Goal: Transaction & Acquisition: Book appointment/travel/reservation

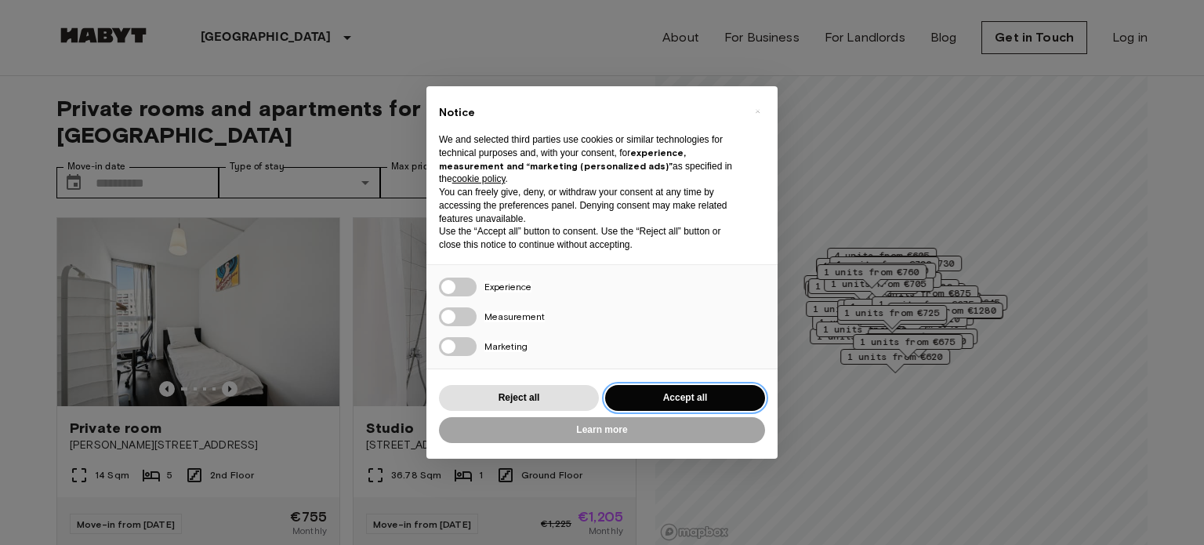
click at [649, 393] on button "Accept all" at bounding box center [685, 398] width 160 height 26
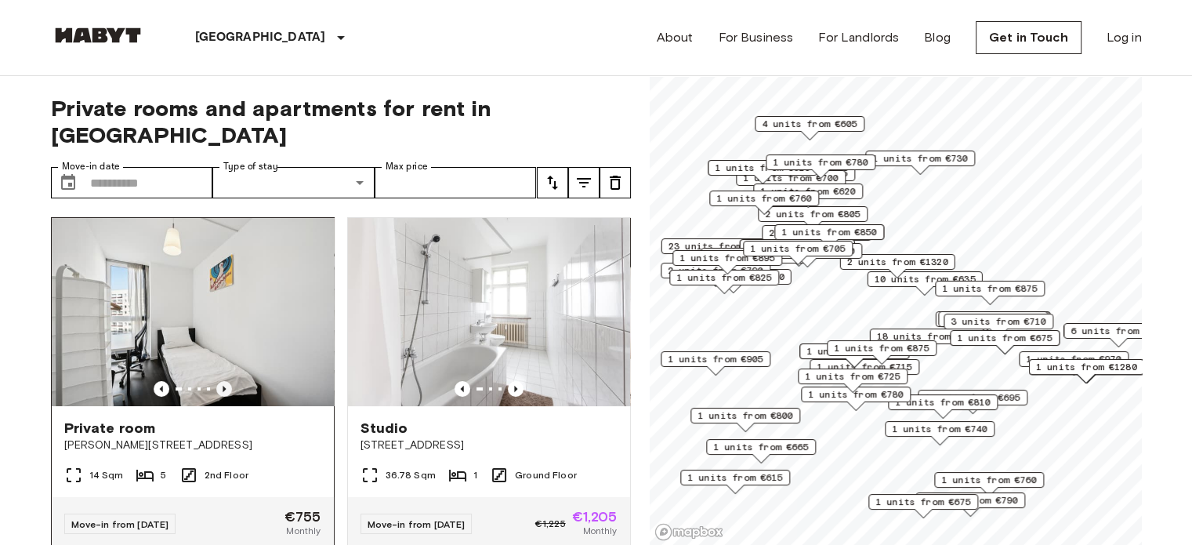
click at [222, 381] on icon "Previous image" at bounding box center [224, 389] width 16 height 16
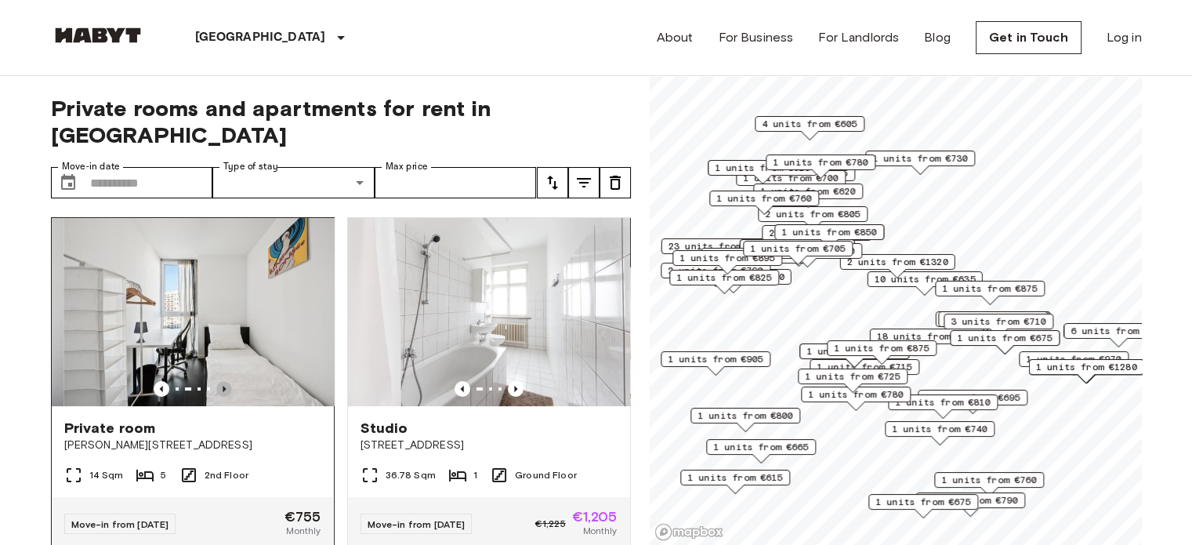
click at [222, 381] on icon "Previous image" at bounding box center [224, 389] width 16 height 16
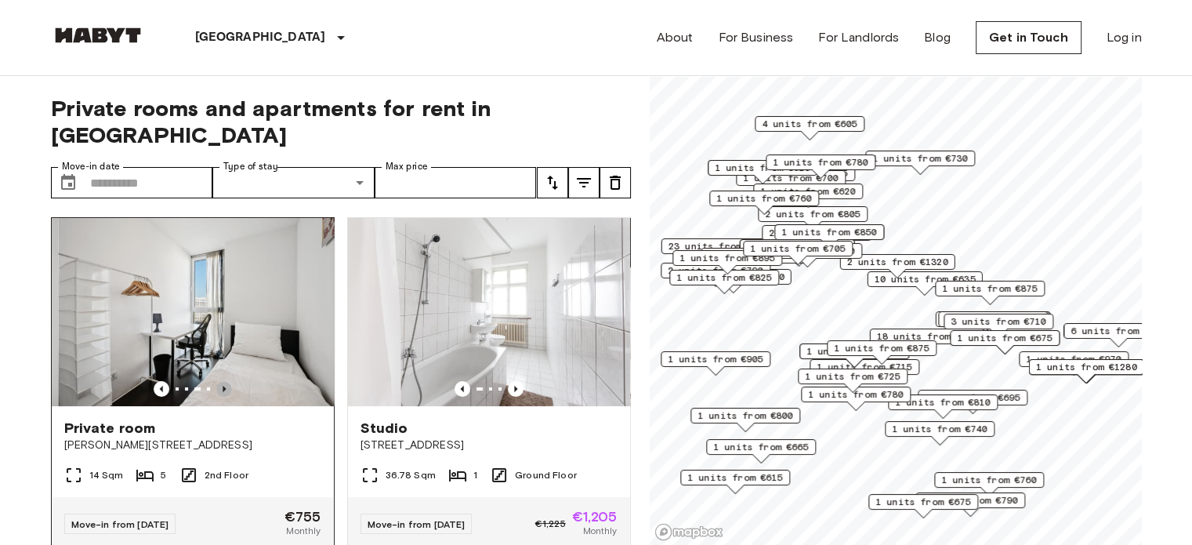
click at [222, 381] on icon "Previous image" at bounding box center [224, 389] width 16 height 16
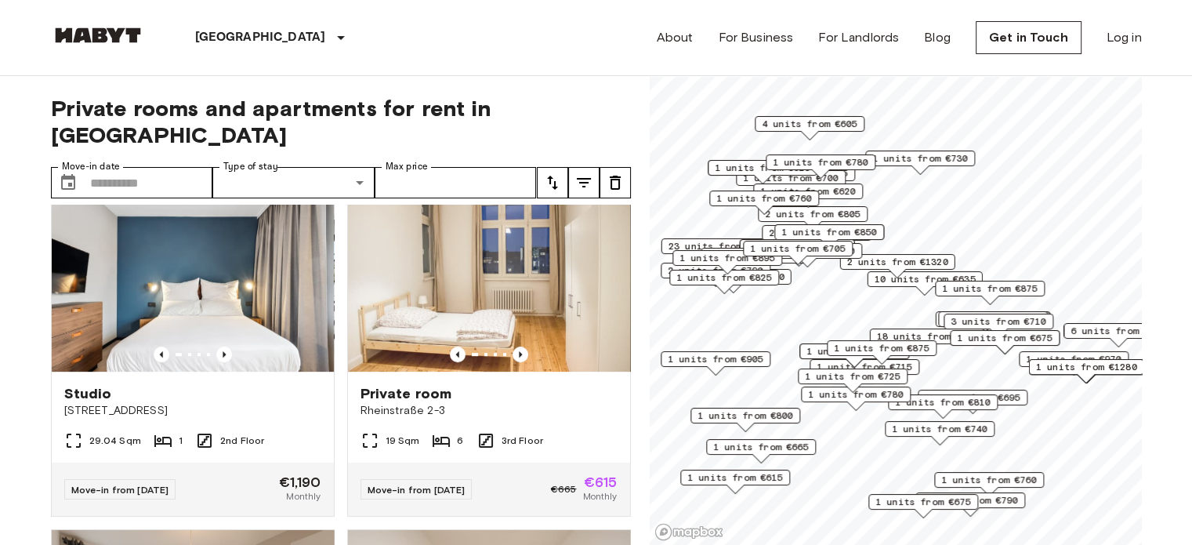
scroll to position [713, 0]
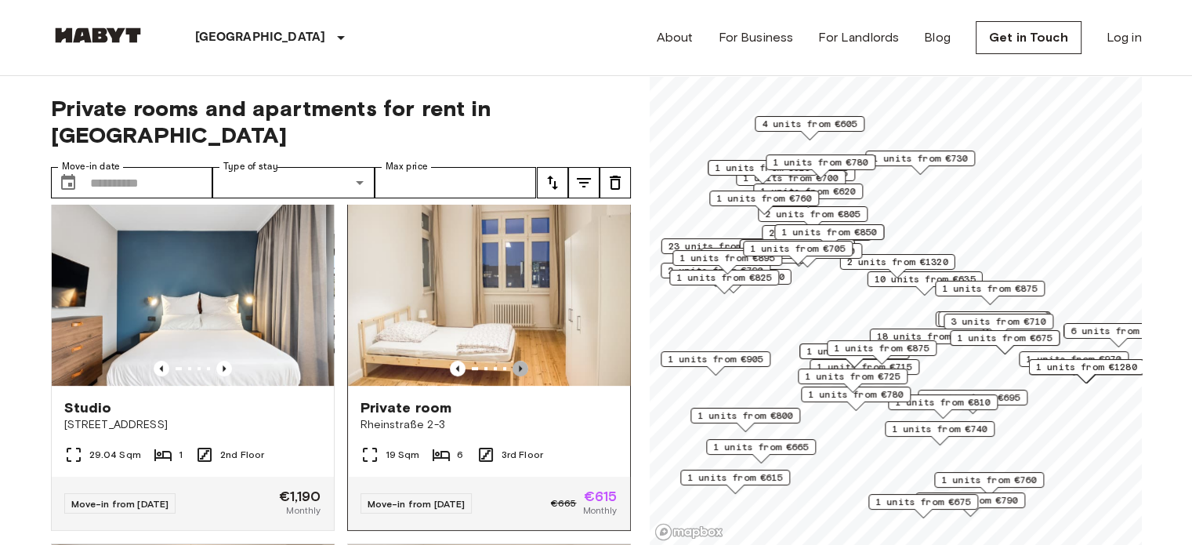
click at [514, 360] on icon "Previous image" at bounding box center [520, 368] width 16 height 16
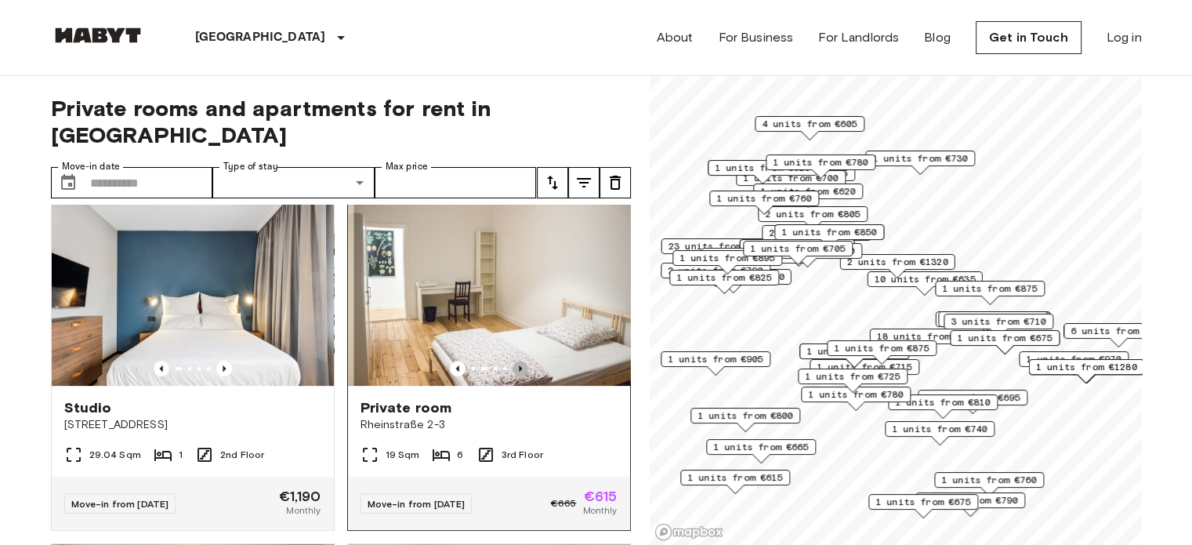
click at [514, 360] on icon "Previous image" at bounding box center [520, 368] width 16 height 16
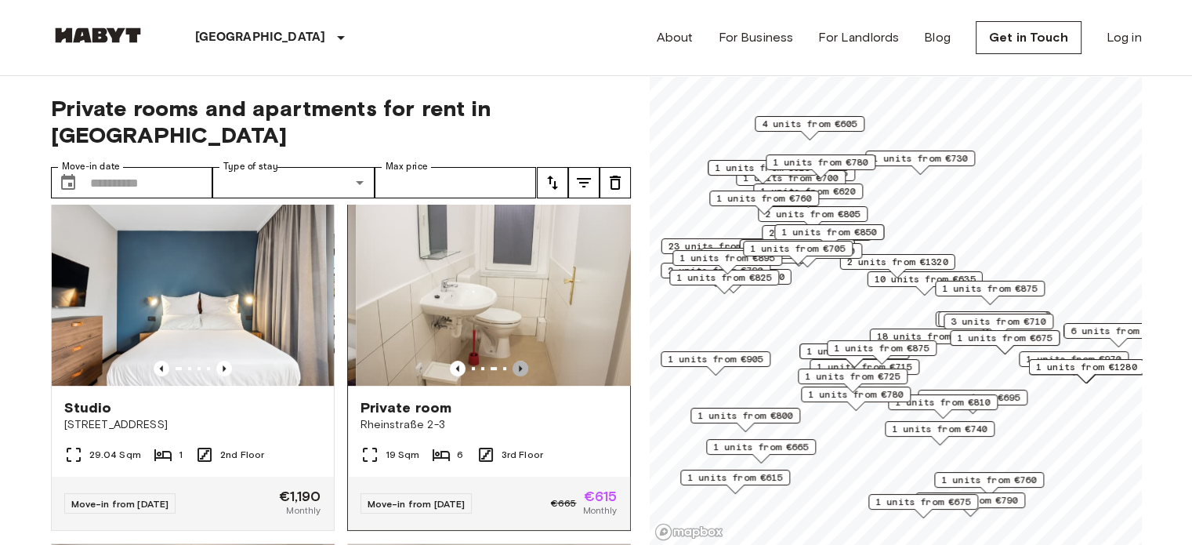
click at [514, 360] on icon "Previous image" at bounding box center [520, 368] width 16 height 16
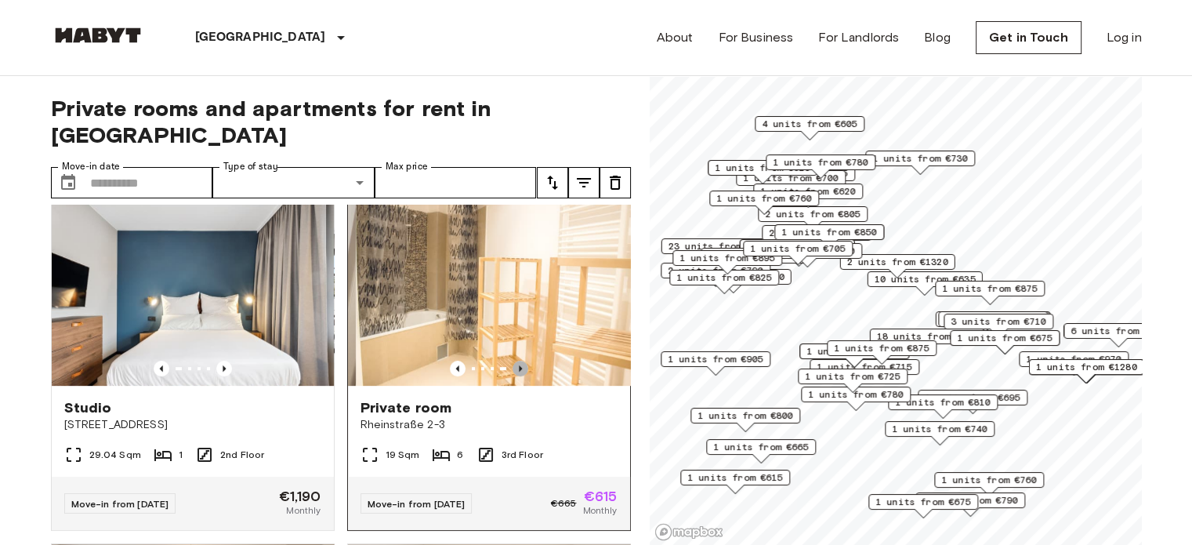
click at [514, 360] on icon "Previous image" at bounding box center [520, 368] width 16 height 16
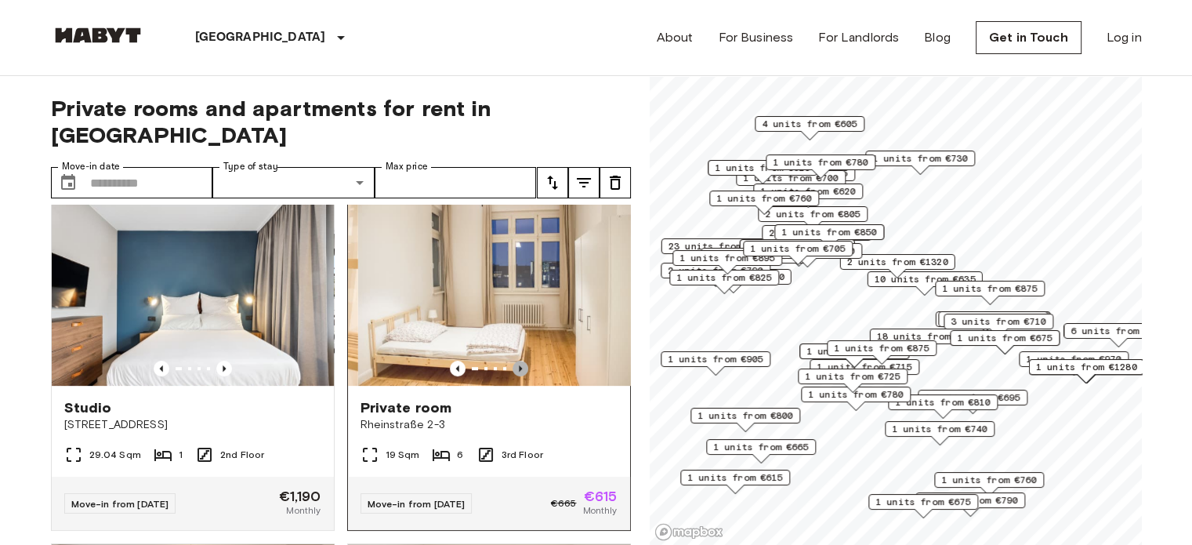
click at [514, 360] on icon "Previous image" at bounding box center [520, 368] width 16 height 16
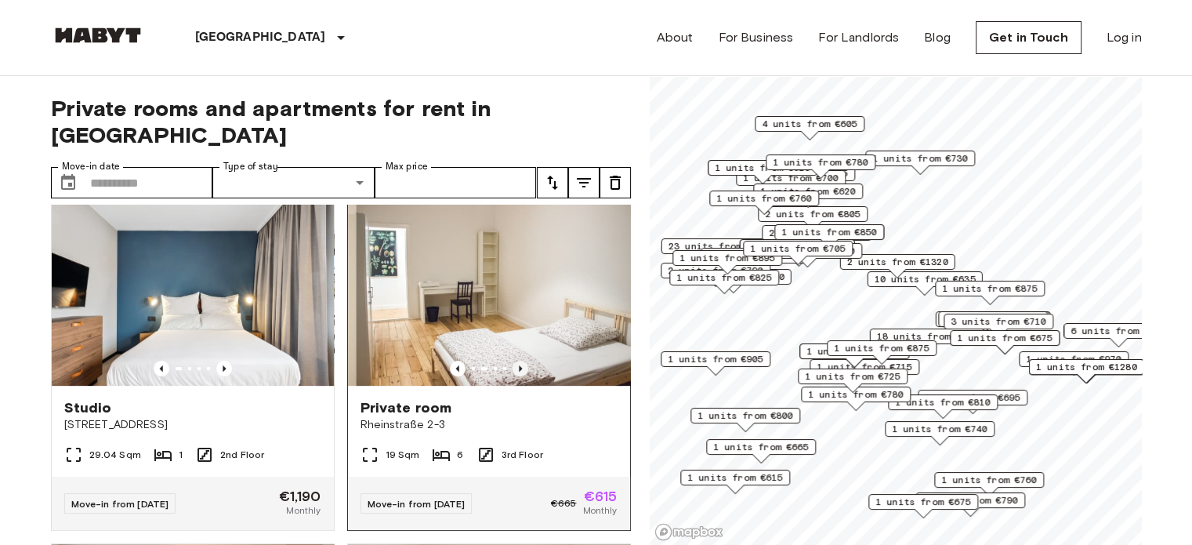
click at [514, 360] on icon "Previous image" at bounding box center [520, 368] width 16 height 16
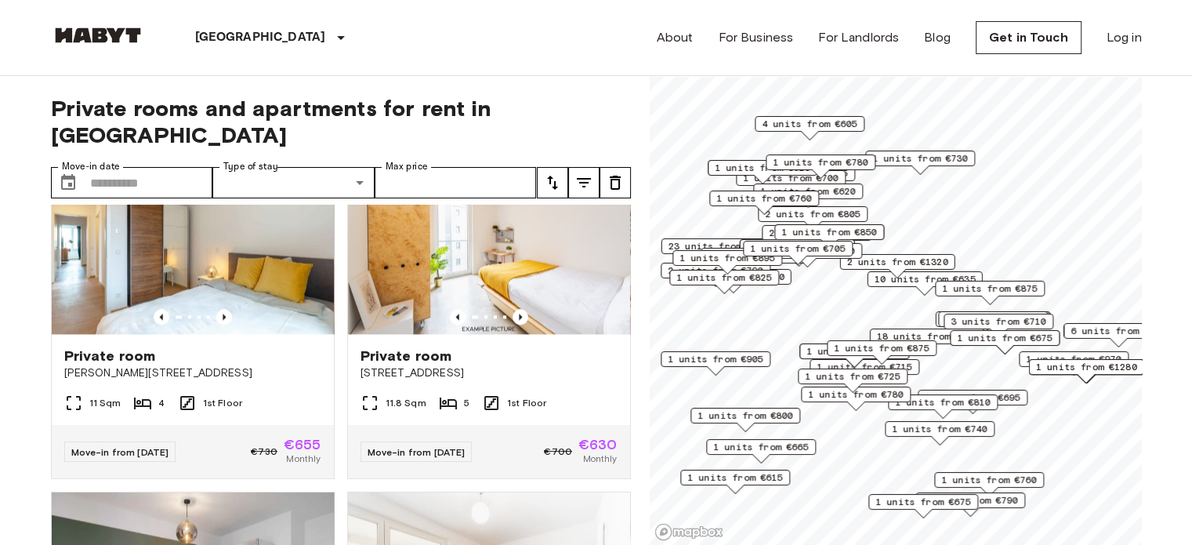
scroll to position [2504, 0]
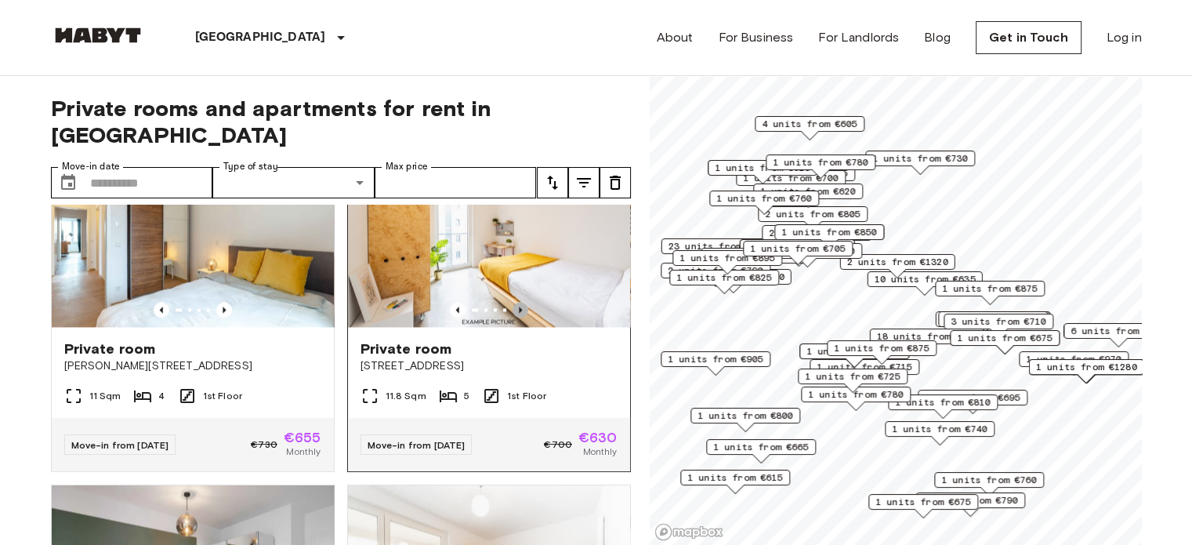
click at [519, 313] on icon "Previous image" at bounding box center [520, 309] width 3 height 6
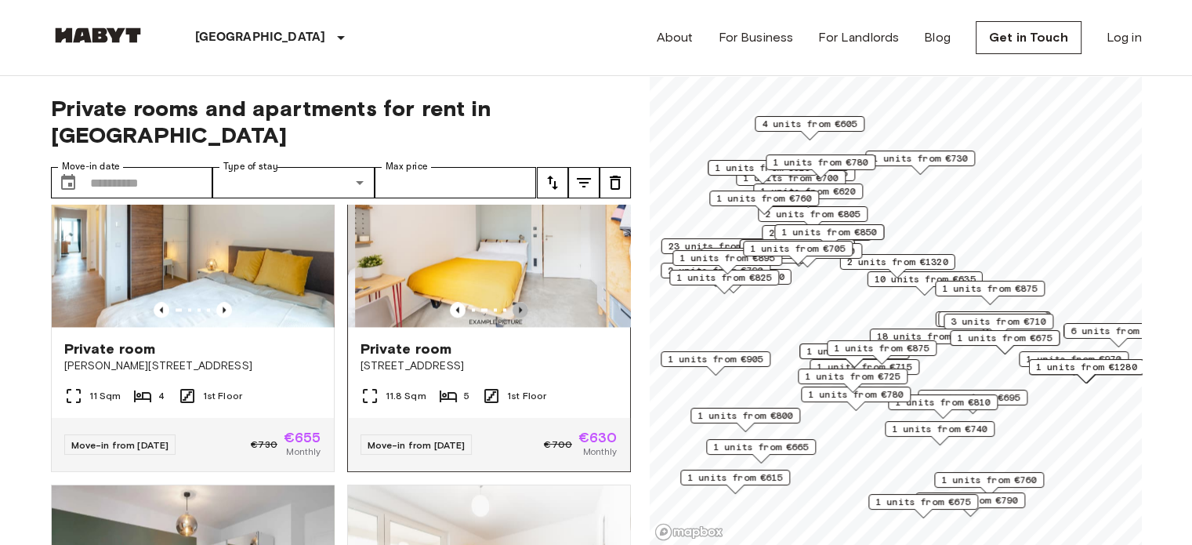
click at [519, 313] on icon "Previous image" at bounding box center [520, 309] width 3 height 6
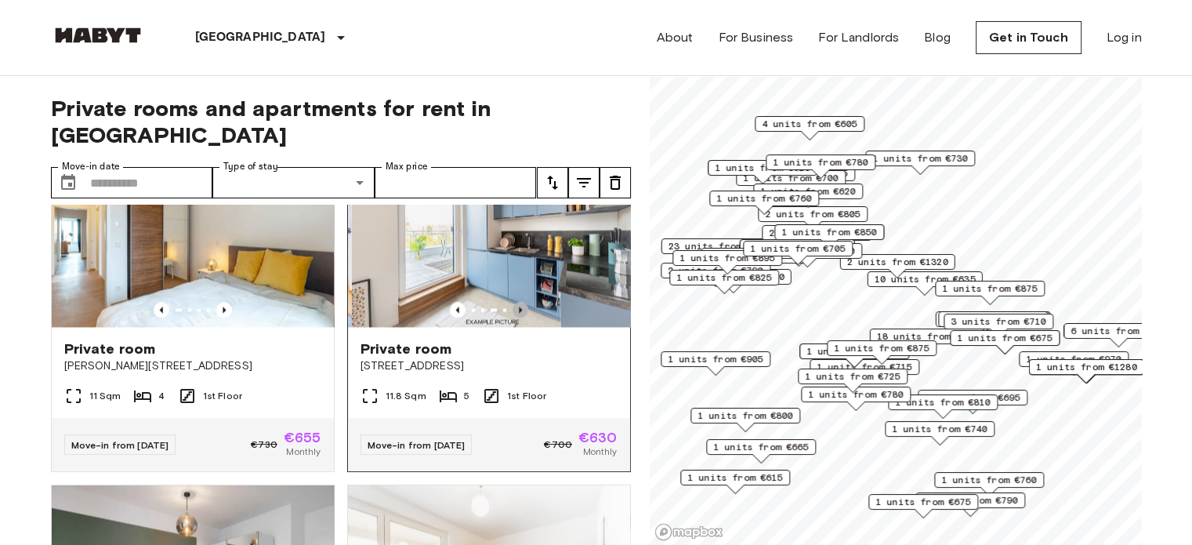
click at [519, 313] on icon "Previous image" at bounding box center [520, 309] width 3 height 6
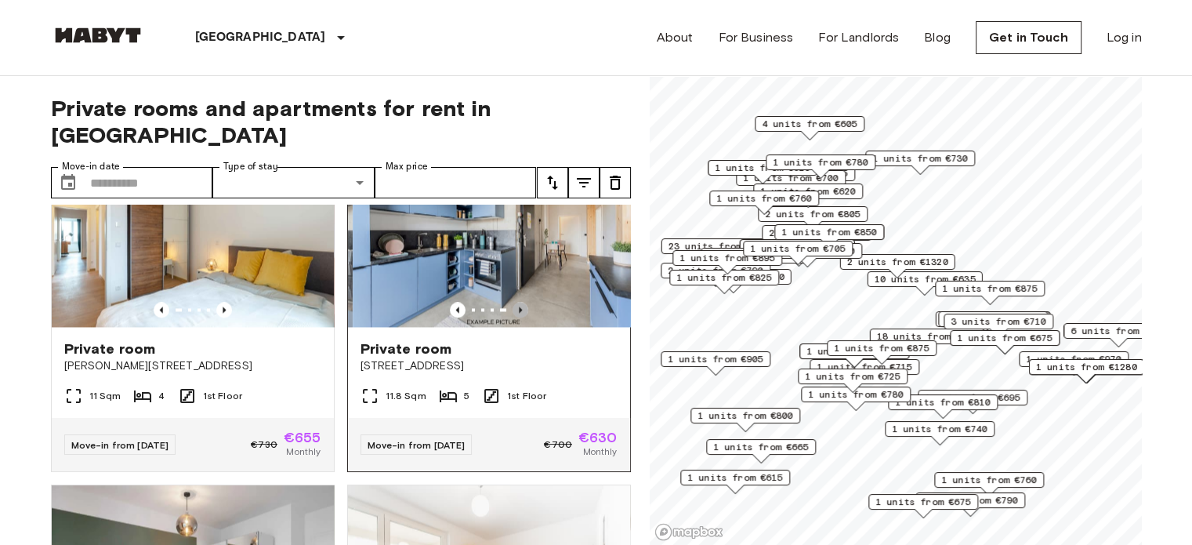
click at [519, 313] on icon "Previous image" at bounding box center [520, 309] width 3 height 6
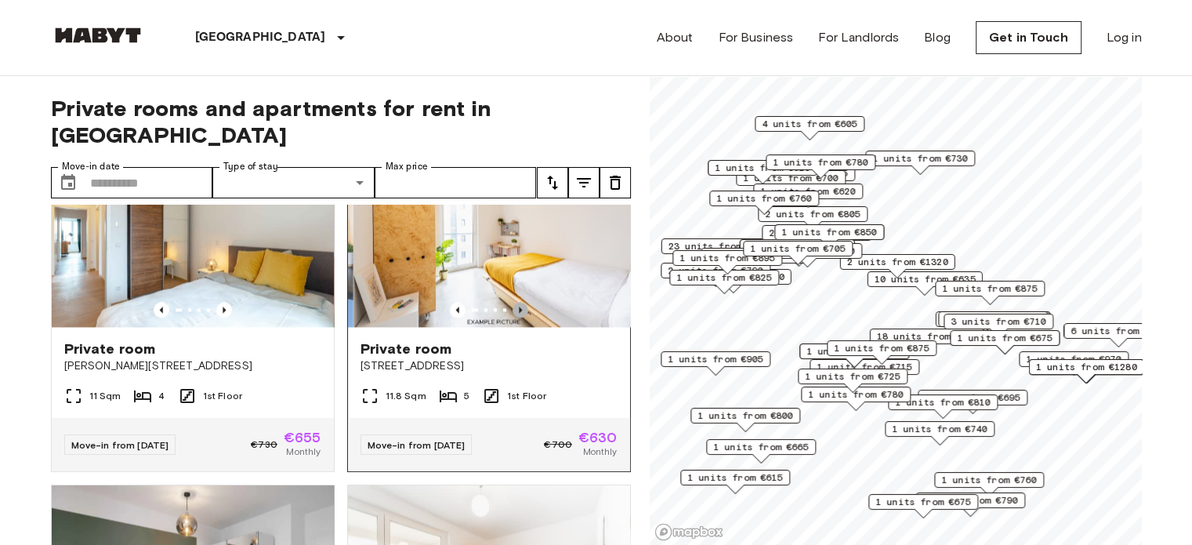
click at [519, 313] on icon "Previous image" at bounding box center [520, 309] width 3 height 6
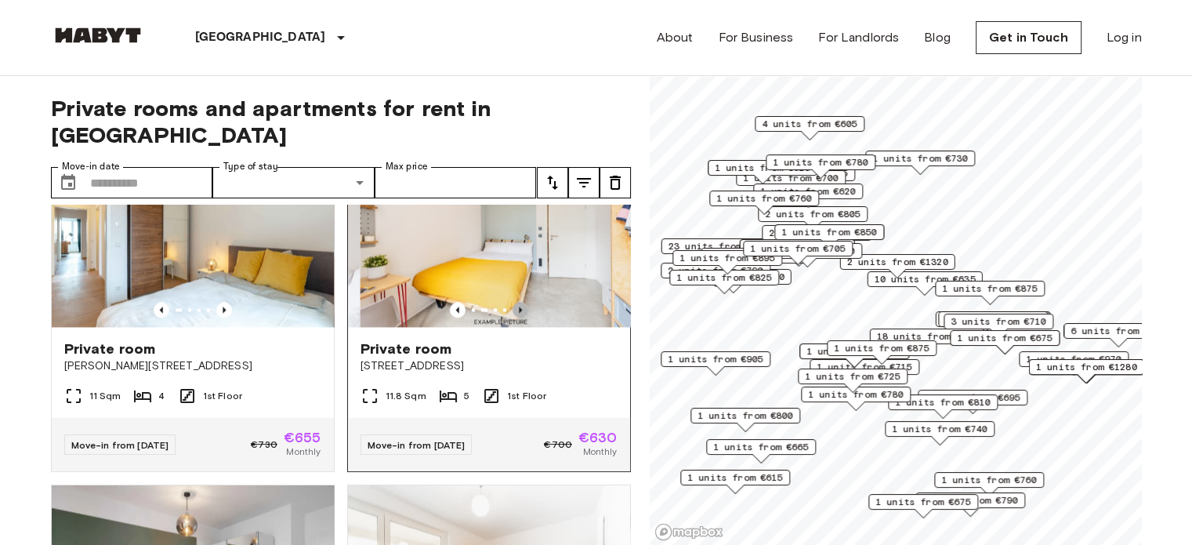
click at [519, 313] on icon "Previous image" at bounding box center [520, 309] width 3 height 6
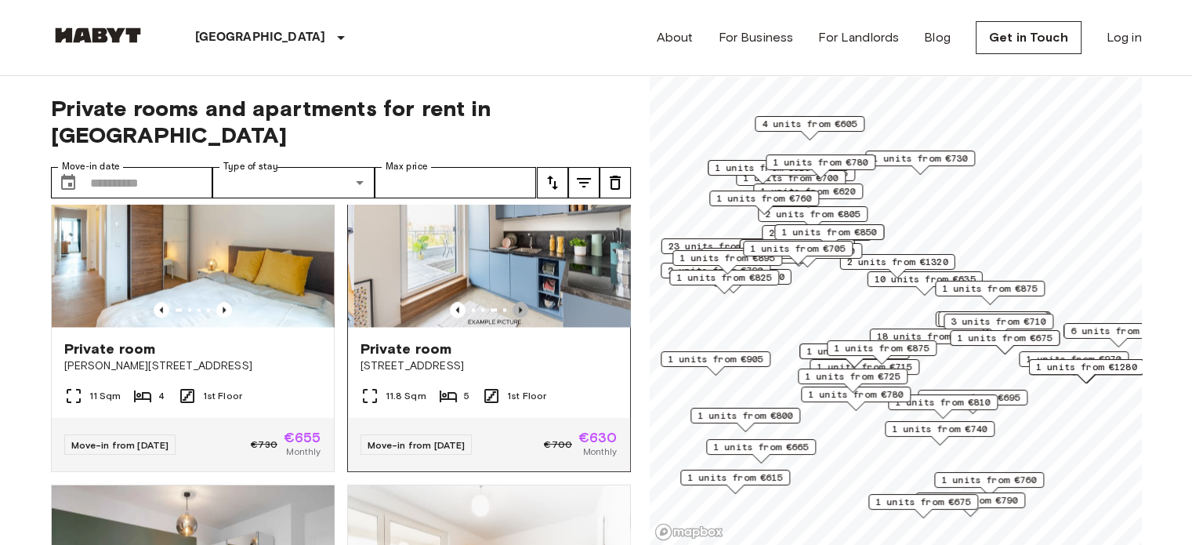
click at [519, 313] on icon "Previous image" at bounding box center [520, 309] width 3 height 6
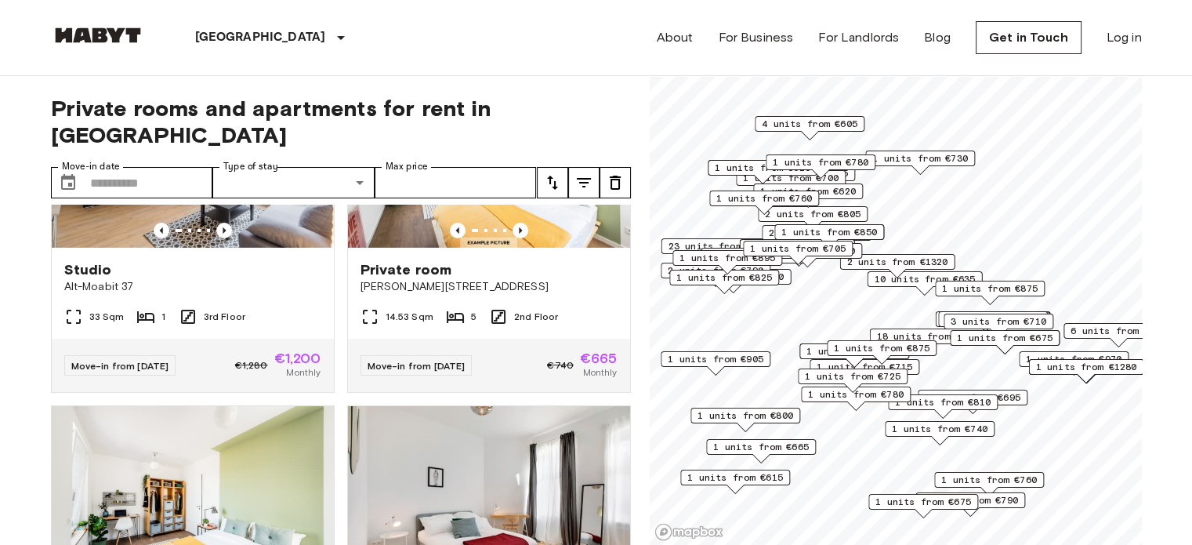
scroll to position [0, 0]
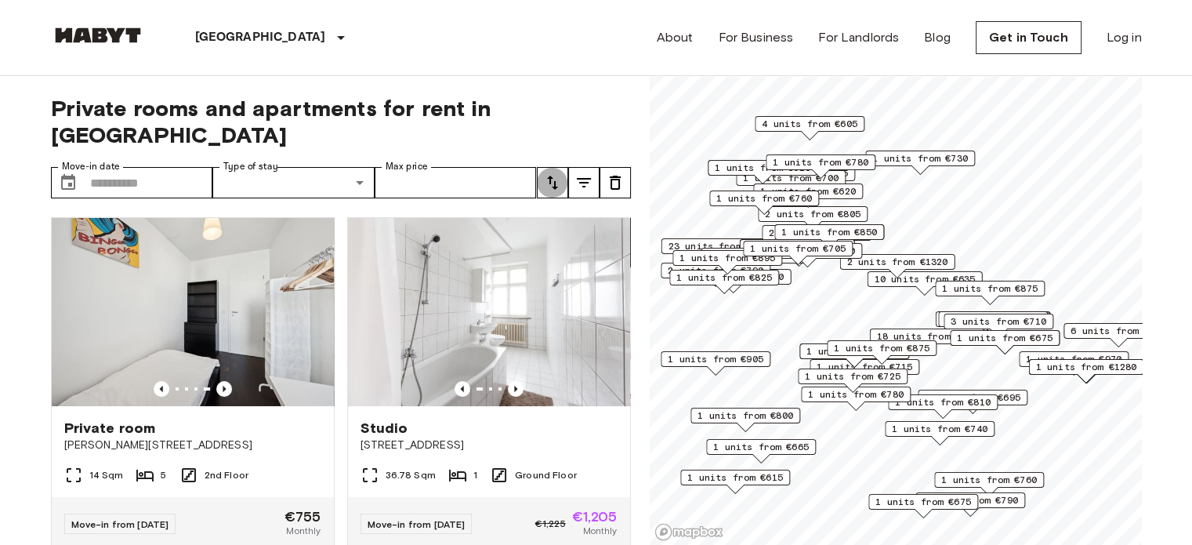
click at [543, 173] on icon "tune" at bounding box center [552, 182] width 19 height 19
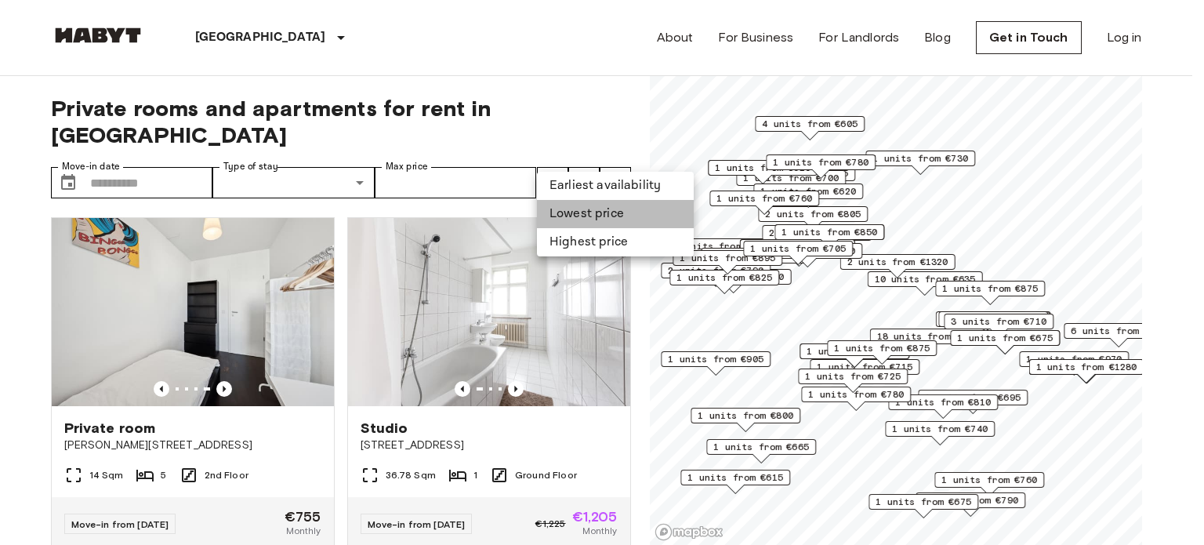
click at [551, 208] on li "Lowest price" at bounding box center [615, 214] width 157 height 28
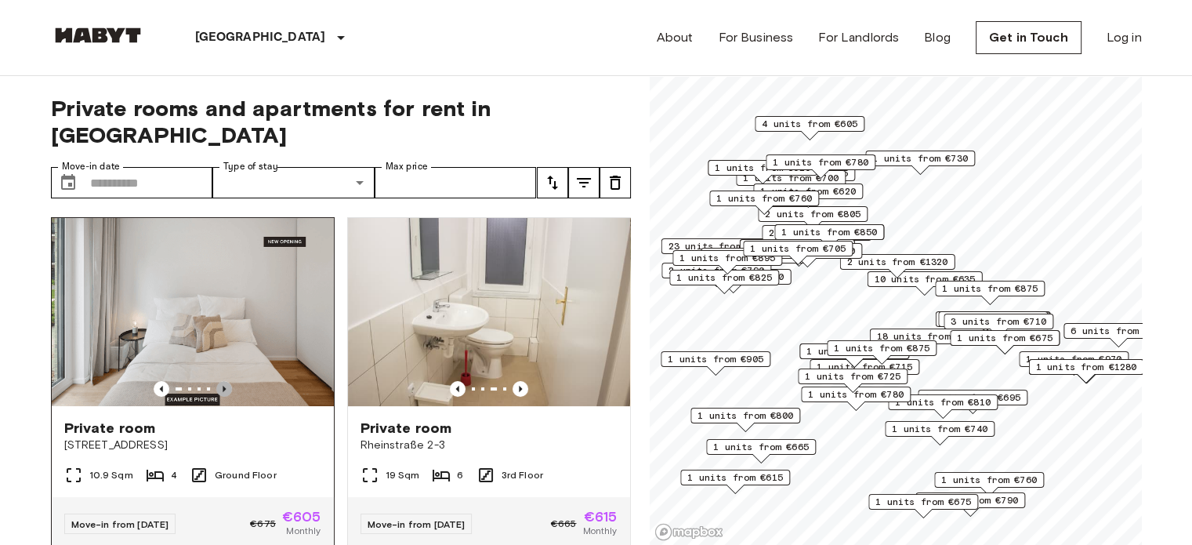
click at [219, 381] on icon "Previous image" at bounding box center [224, 389] width 16 height 16
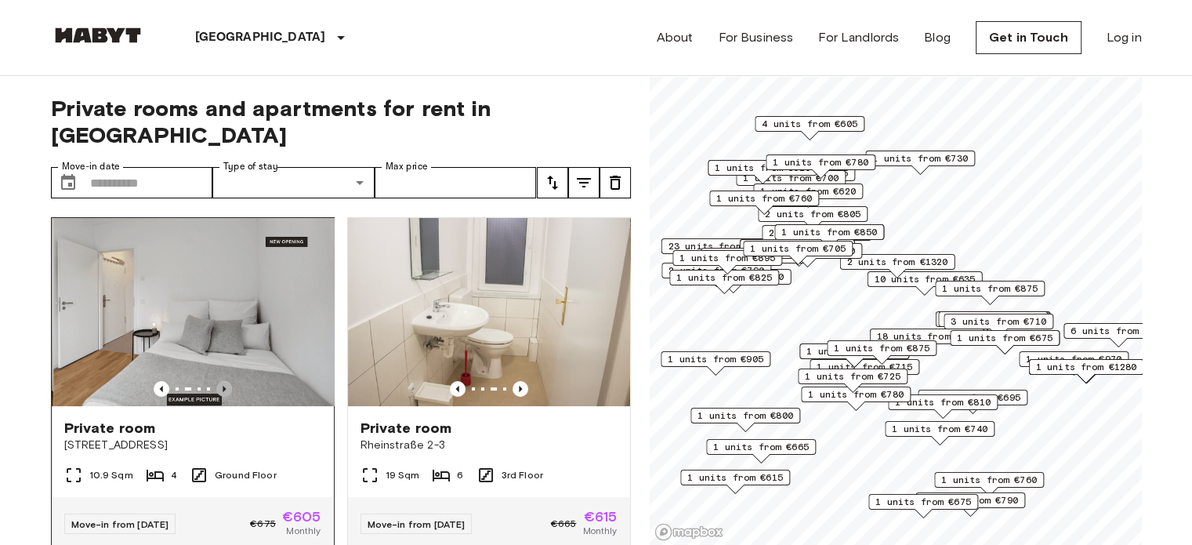
click at [219, 381] on icon "Previous image" at bounding box center [224, 389] width 16 height 16
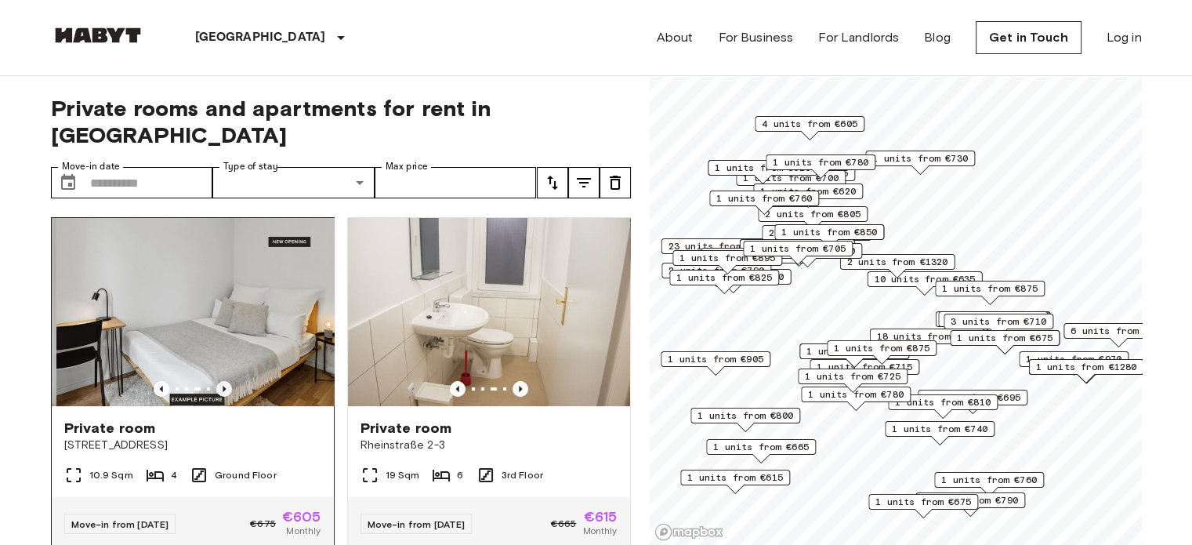
click at [219, 381] on icon "Previous image" at bounding box center [224, 389] width 16 height 16
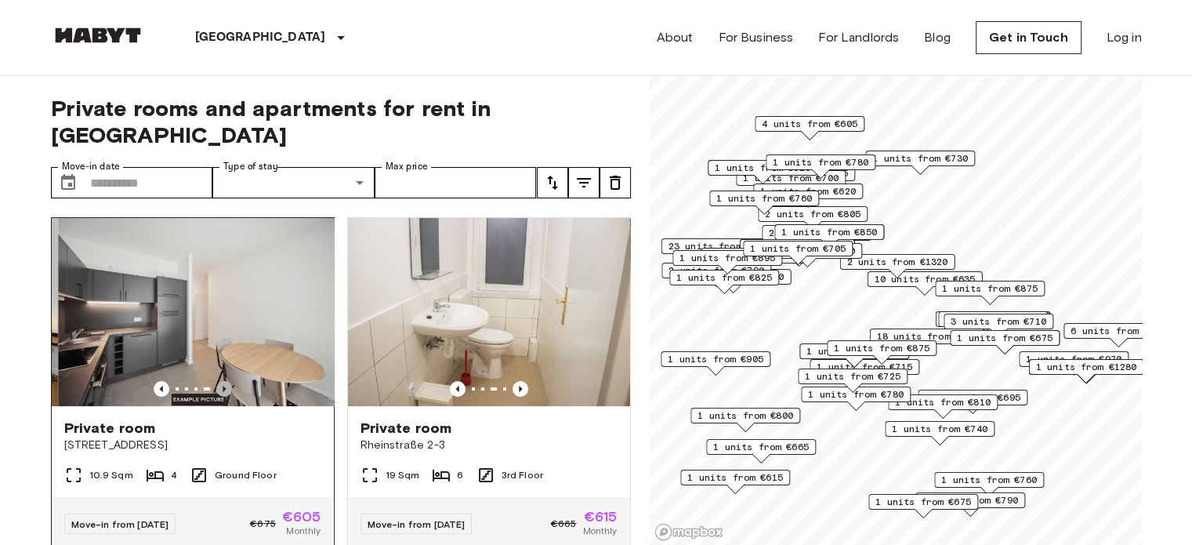
click at [219, 381] on icon "Previous image" at bounding box center [224, 389] width 16 height 16
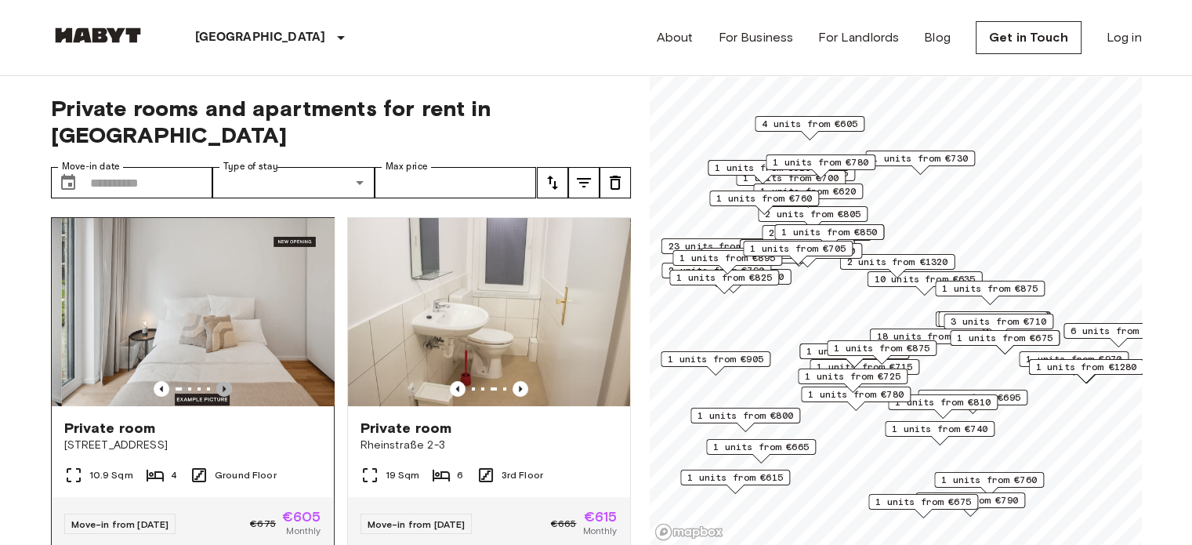
click at [219, 381] on icon "Previous image" at bounding box center [224, 389] width 16 height 16
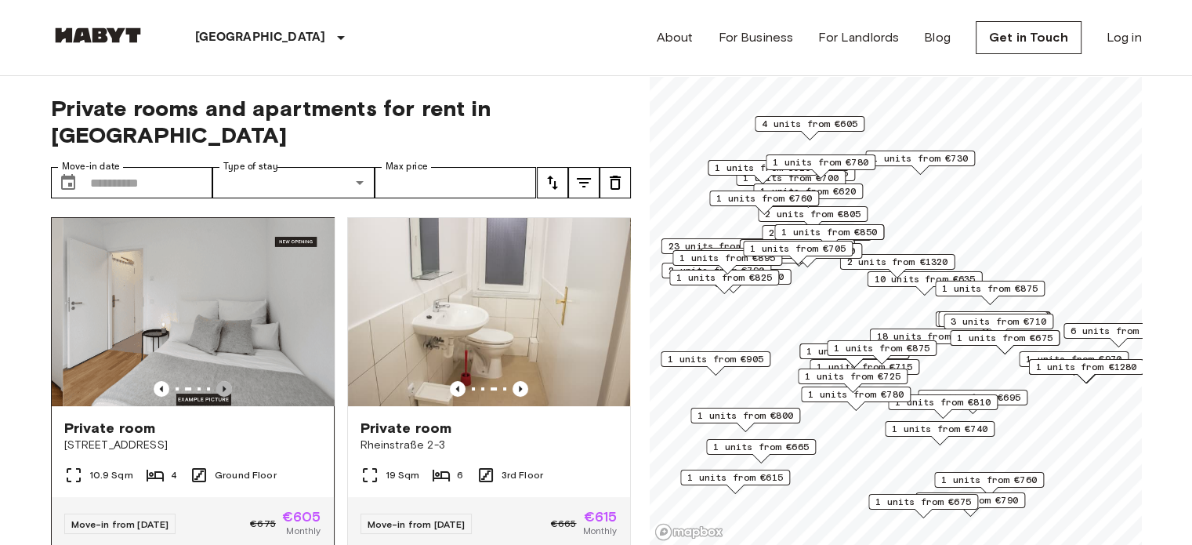
click at [219, 381] on icon "Previous image" at bounding box center [224, 389] width 16 height 16
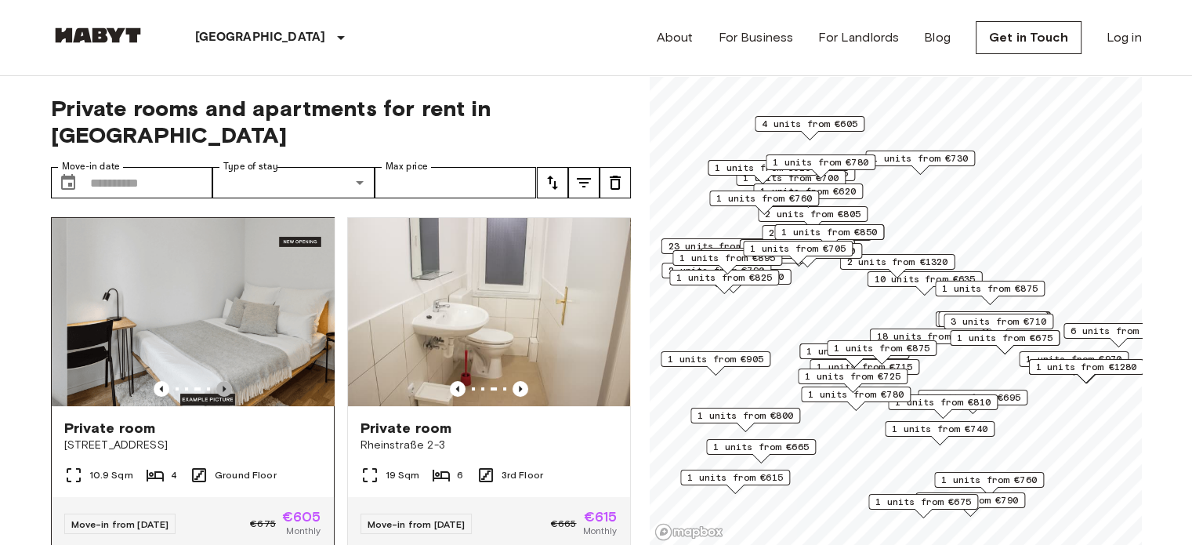
click at [219, 381] on icon "Previous image" at bounding box center [224, 389] width 16 height 16
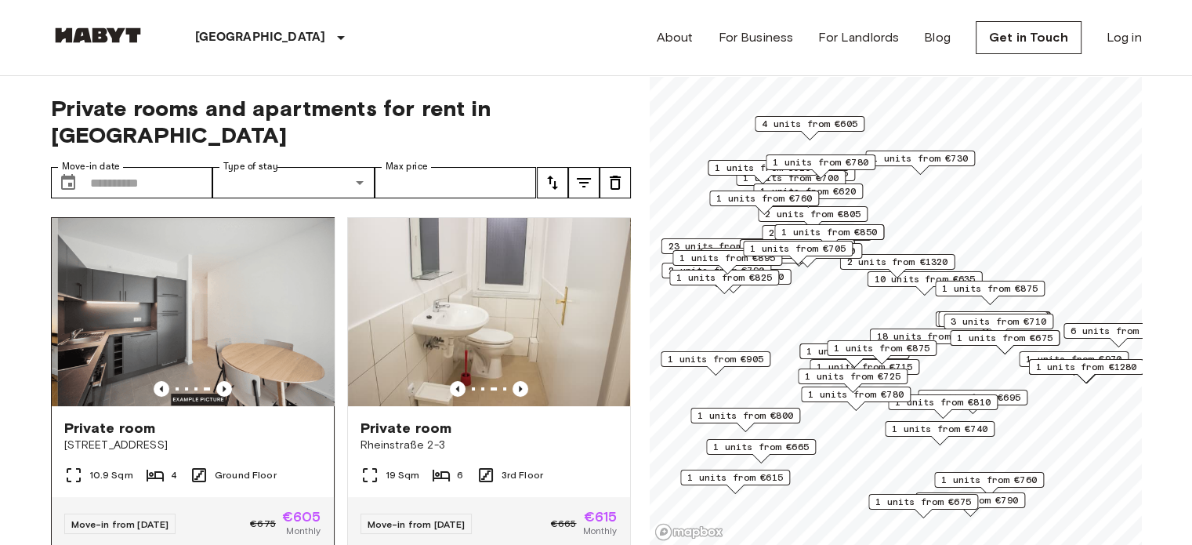
click at [237, 302] on img at bounding box center [198, 312] width 282 height 188
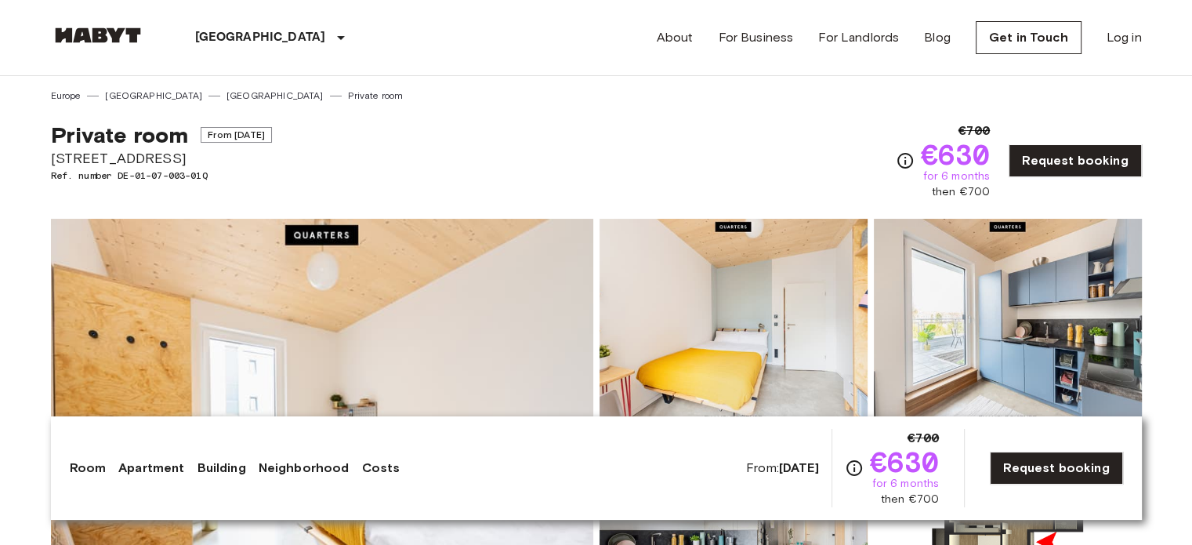
click at [436, 342] on img at bounding box center [322, 427] width 542 height 417
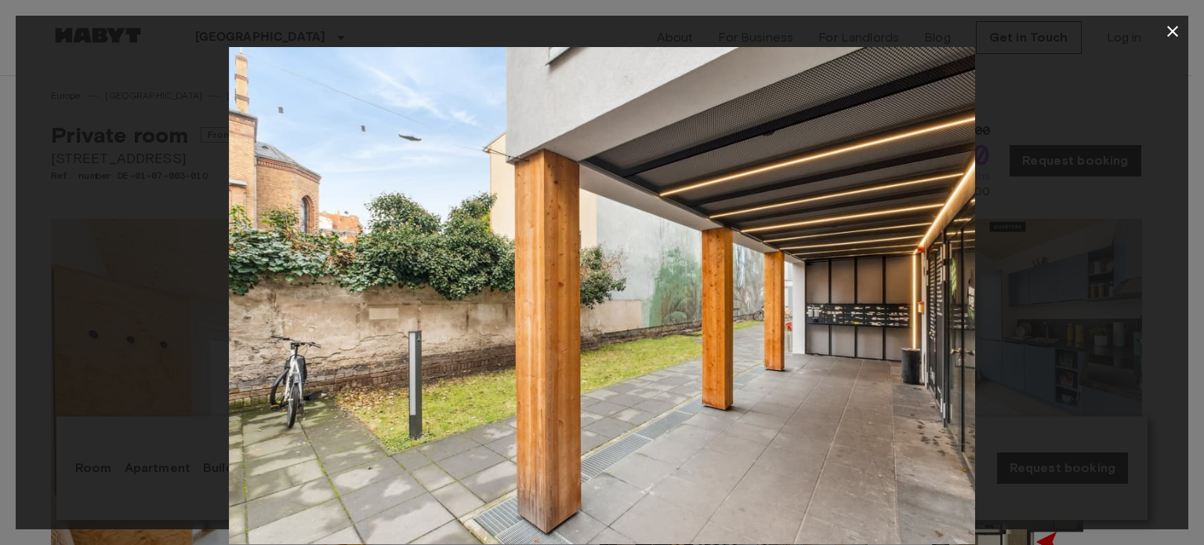
click at [0, 280] on div at bounding box center [602, 272] width 1204 height 545
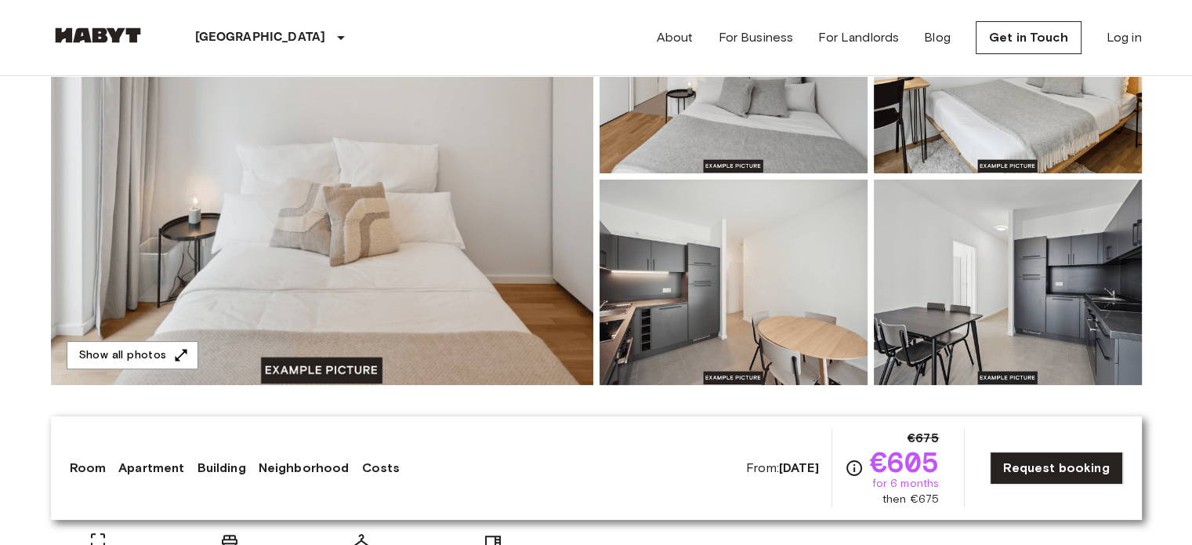
scroll to position [256, 0]
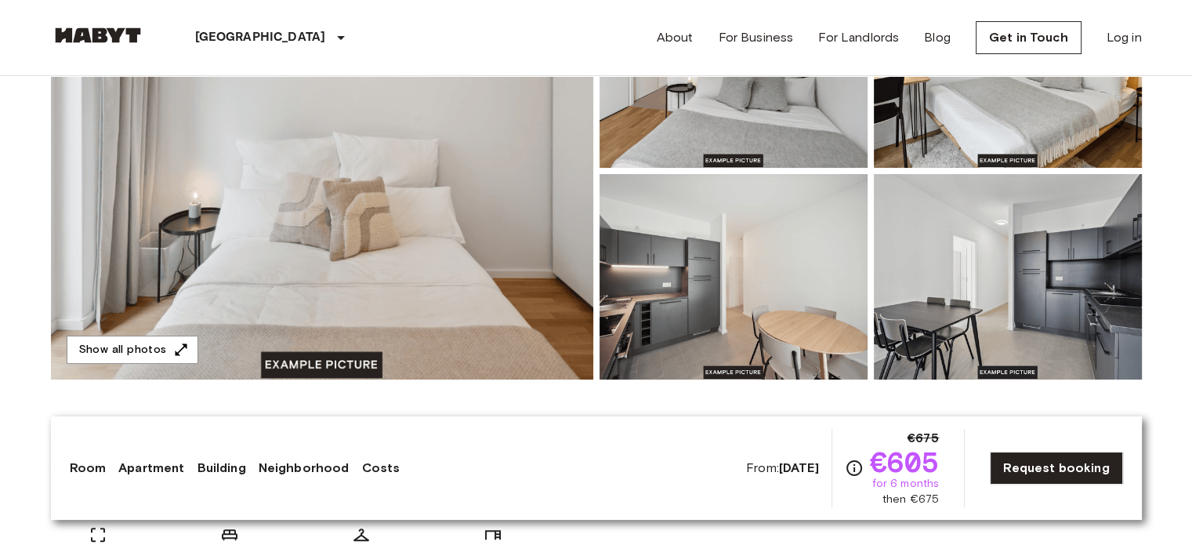
click at [444, 192] on img at bounding box center [322, 170] width 542 height 417
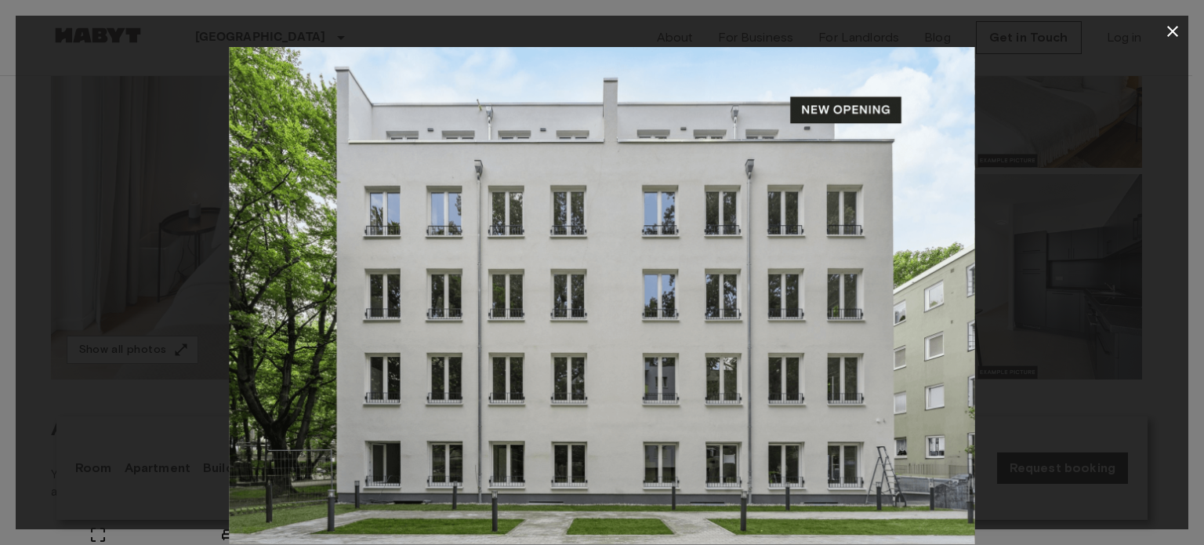
click at [175, 252] on div at bounding box center [602, 295] width 1172 height 497
click at [1172, 33] on icon "button" at bounding box center [1172, 31] width 11 height 11
